Goal: Task Accomplishment & Management: Use online tool/utility

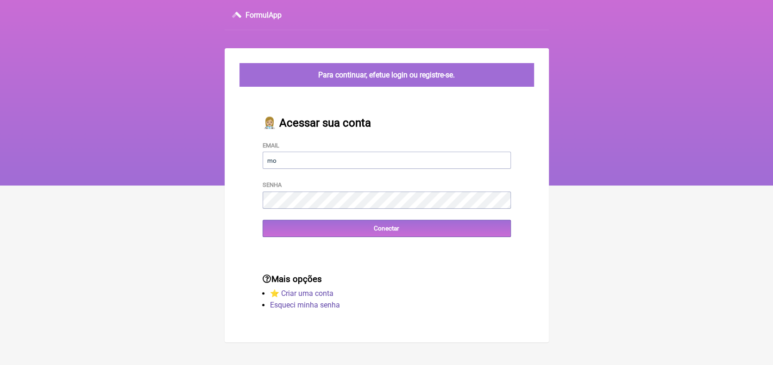
type input "[EMAIL_ADDRESS][DOMAIN_NAME]"
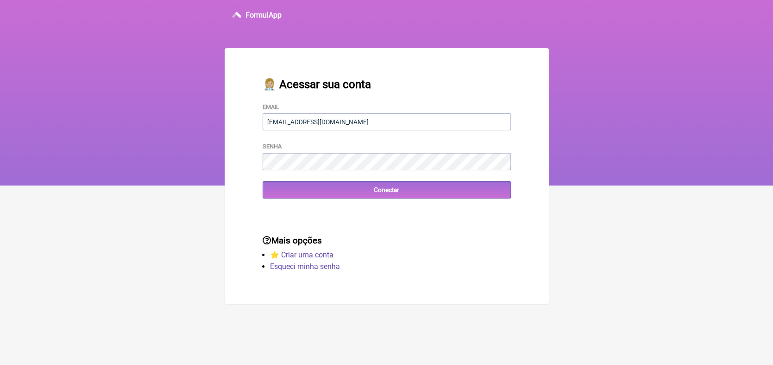
click at [317, 201] on div "👩🏼‍⚕️ Acessar sua conta Email moraeskaren@hotmail.com Senha Conectar" at bounding box center [387, 138] width 278 height 150
click at [380, 195] on input "Conectar" at bounding box center [387, 189] width 248 height 17
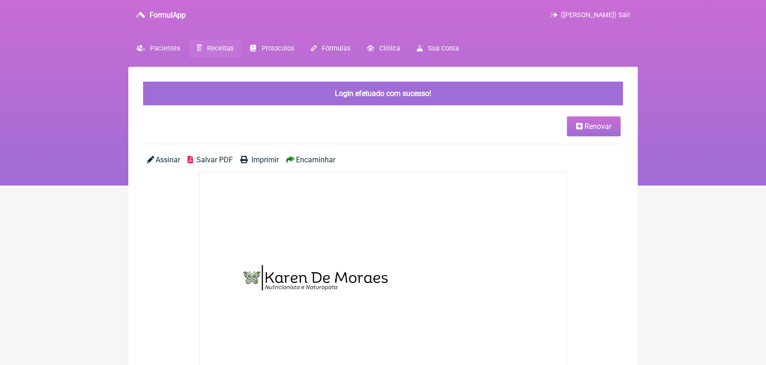
click at [217, 50] on span "Receitas" at bounding box center [220, 48] width 26 height 8
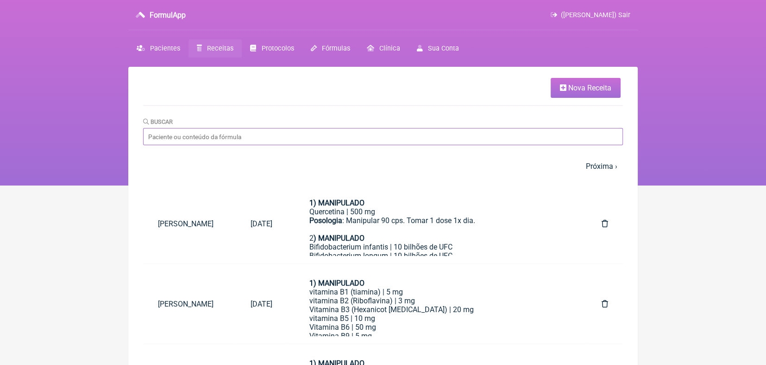
click at [246, 136] on input "Buscar" at bounding box center [383, 136] width 480 height 17
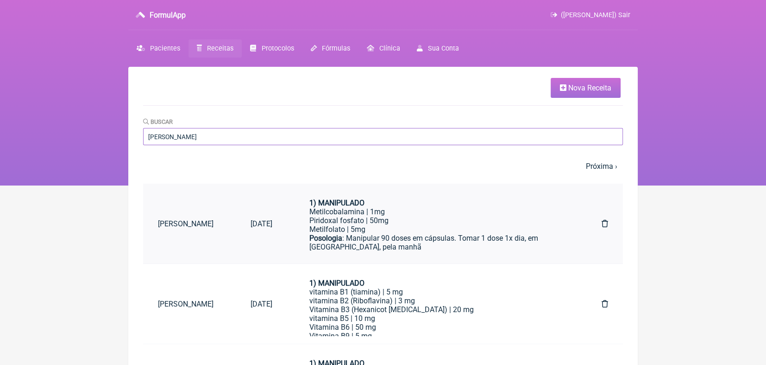
type input "[PERSON_NAME]"
click at [363, 215] on div "Metilcobalamina | 1mg" at bounding box center [436, 211] width 255 height 9
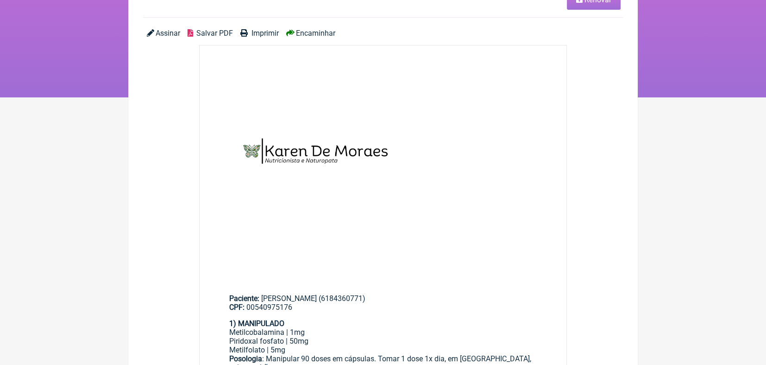
scroll to position [89, 0]
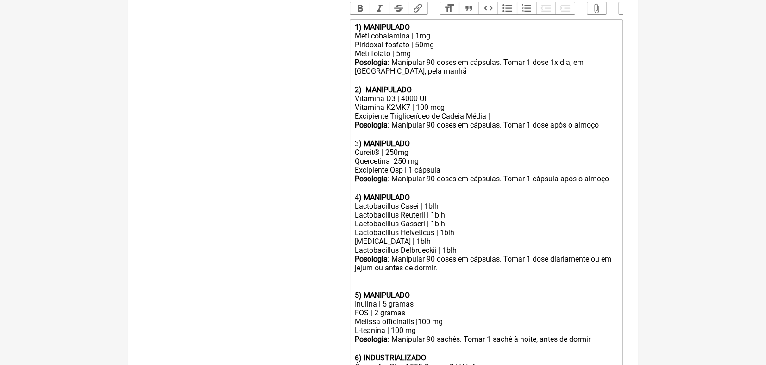
scroll to position [292, 0]
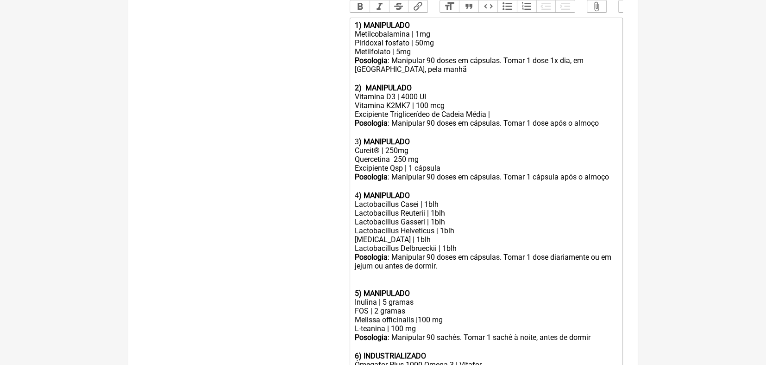
click at [425, 164] on div "Cureit® | 250mg Quercetina 250 mg" at bounding box center [486, 155] width 263 height 18
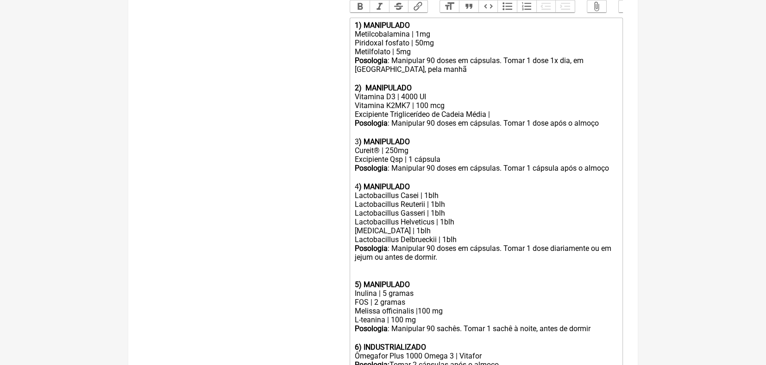
click at [355, 297] on div "Inulina | 5 gramas" at bounding box center [486, 293] width 263 height 9
drag, startPoint x: 353, startPoint y: 324, endPoint x: 406, endPoint y: 324, distance: 52.8
click at [406, 324] on trix-editor "1) MANIPULADO Metilcobalamina | 1mg Piridoxal fosfato | 50mg Metilfolato | 5mg …" at bounding box center [486, 195] width 273 height 355
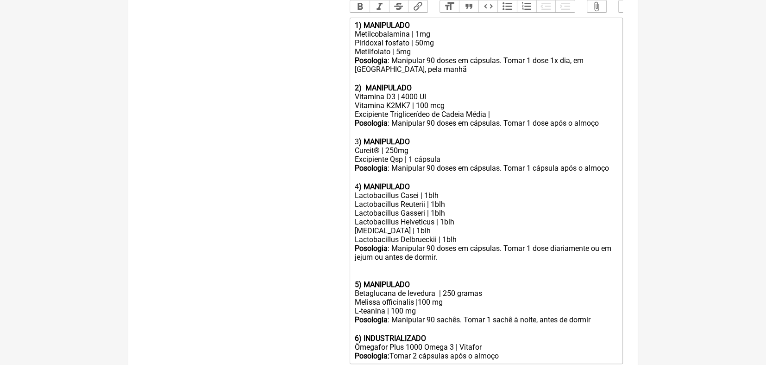
type trix-editor "<lor><ipsumd>8) SITAMETCON</adipis></eli><sed>Doeiusmodtempor | 7in</utl><etd>M…"
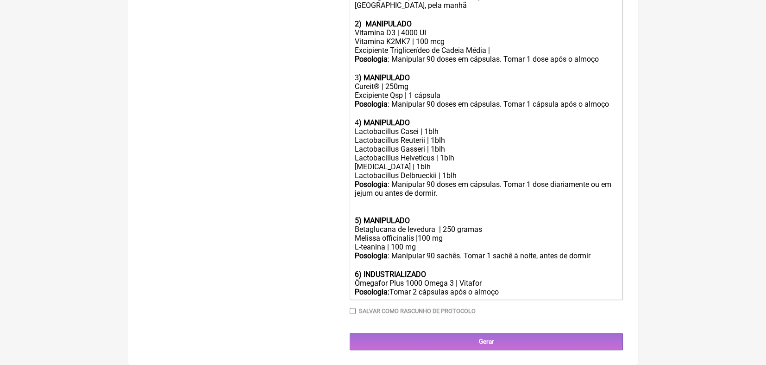
scroll to position [378, 0]
click at [353, 310] on input "Salvar como rascunho de Protocolo" at bounding box center [353, 311] width 6 height 6
checkbox input "true"
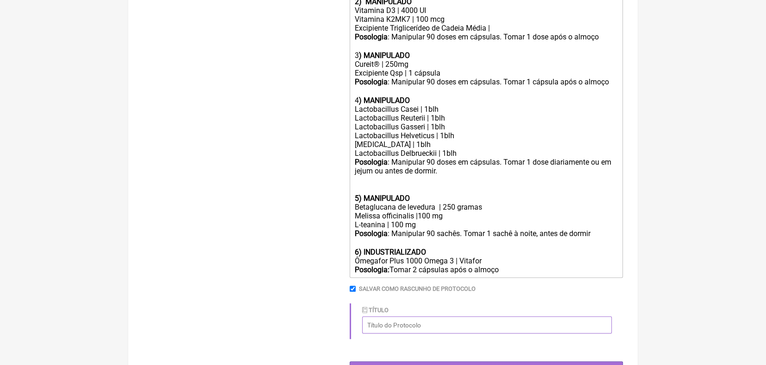
click at [379, 333] on input "Título" at bounding box center [487, 324] width 250 height 17
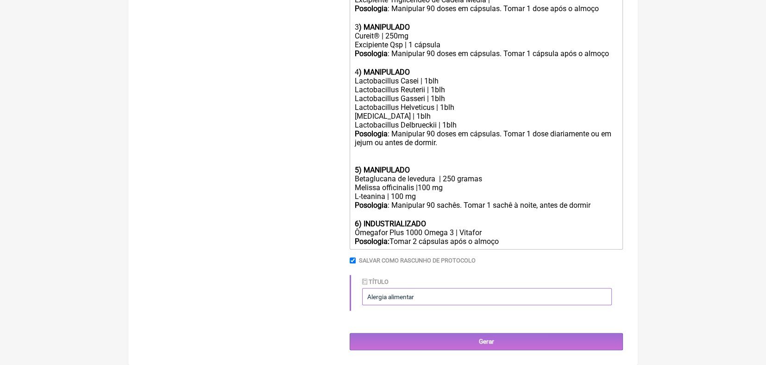
scroll to position [429, 0]
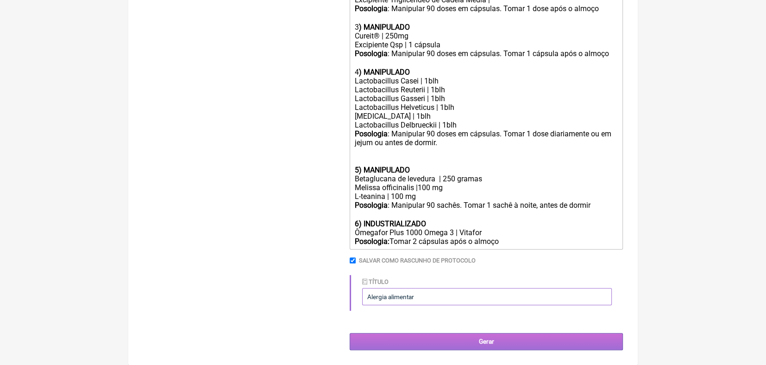
type input "Alergia alimentar"
click at [496, 341] on input "Gerar" at bounding box center [486, 341] width 273 height 17
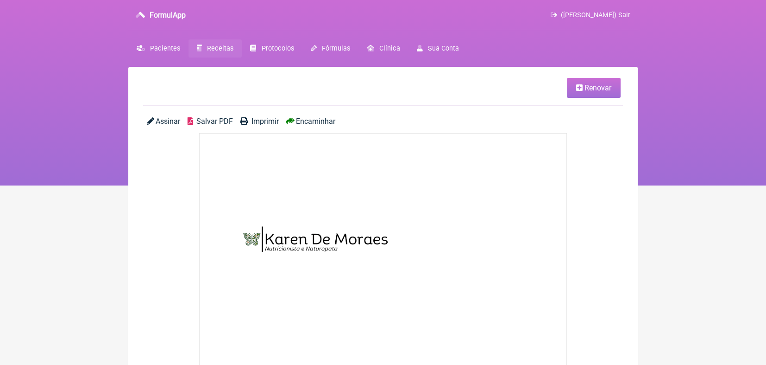
click at [303, 119] on span "Encaminhar" at bounding box center [315, 121] width 39 height 9
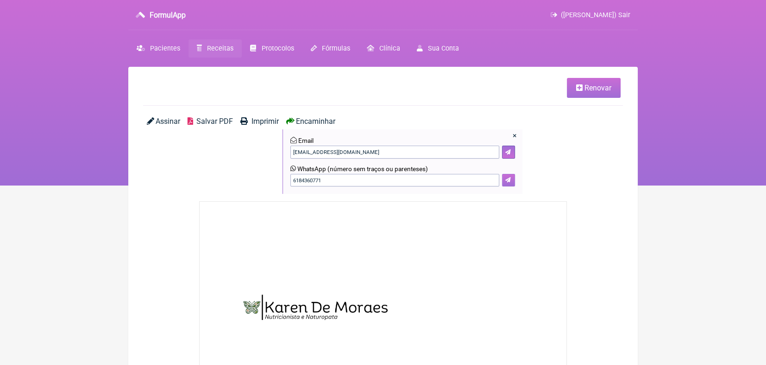
click at [511, 182] on button at bounding box center [508, 180] width 13 height 13
